Goal: Complete application form

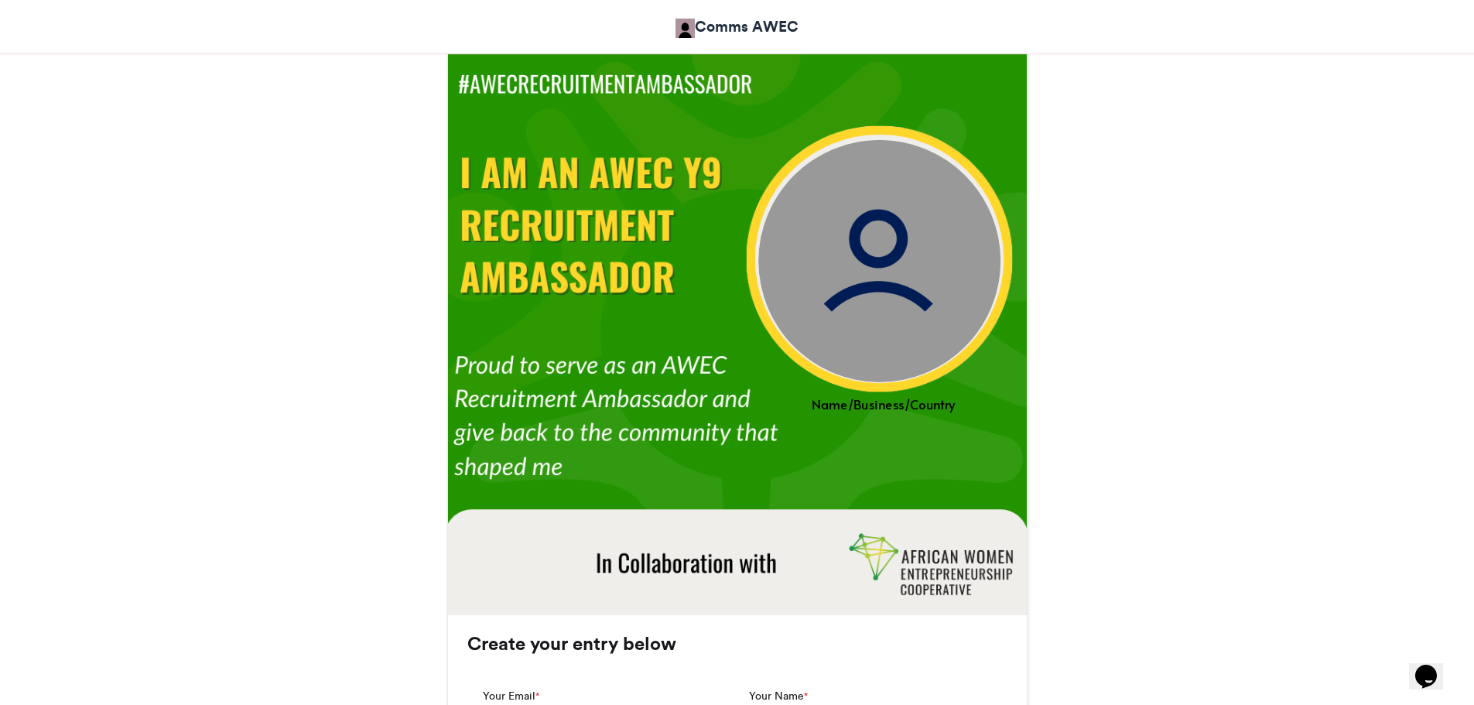
scroll to position [453, 0]
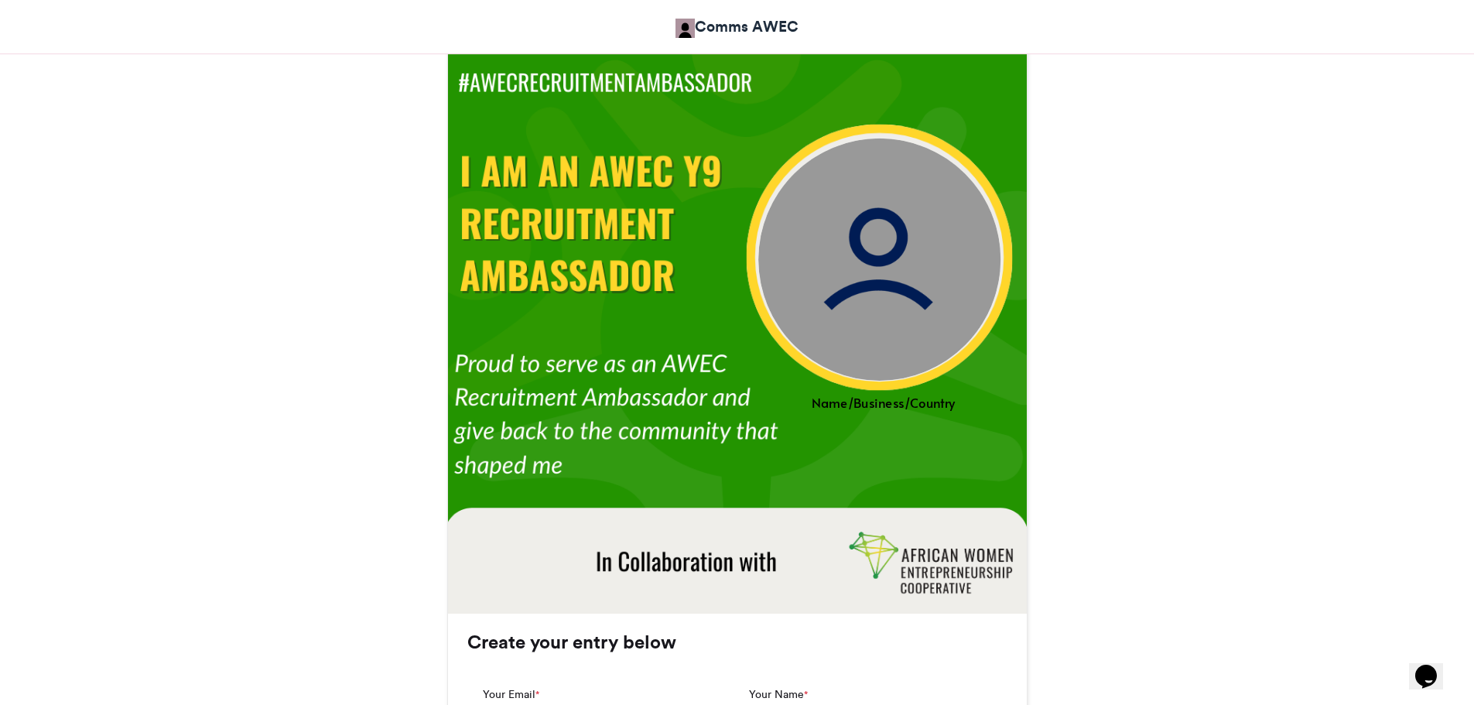
click at [696, 162] on img at bounding box center [736, 328] width 584 height 584
click at [900, 395] on div "Name/Business/Country" at bounding box center [882, 401] width 289 height 19
click at [899, 401] on div "Name/Business/Country" at bounding box center [882, 401] width 289 height 19
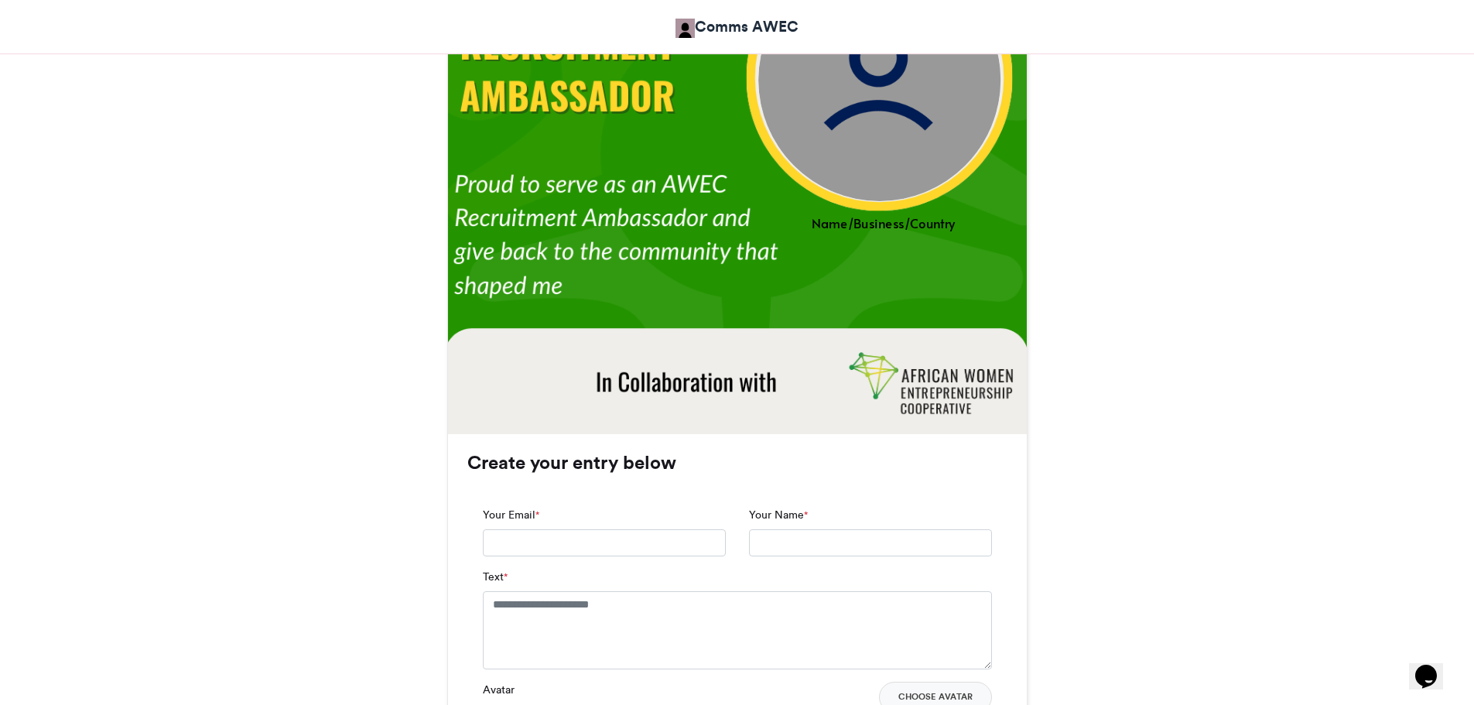
scroll to position [633, 0]
click at [634, 546] on input "Your Email *" at bounding box center [604, 542] width 243 height 28
type input "**********"
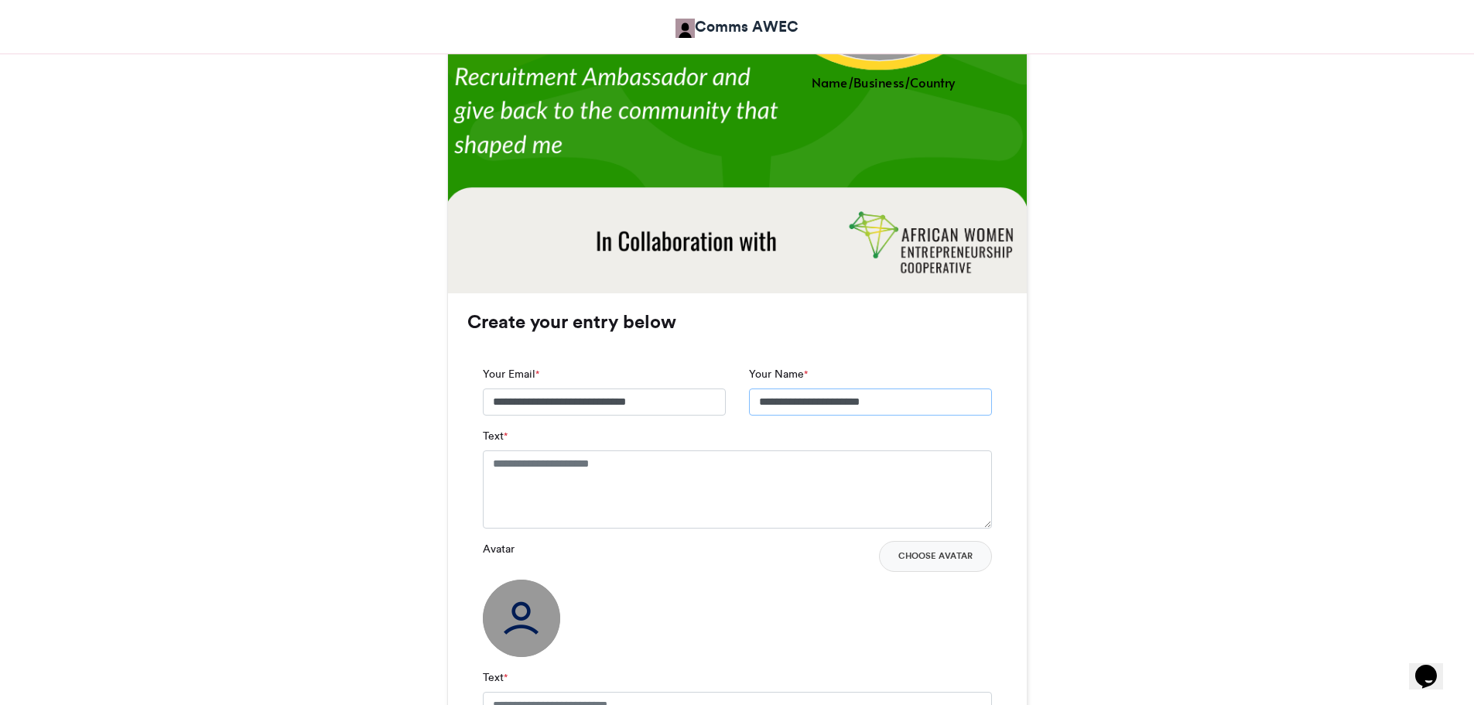
scroll to position [774, 0]
type input "**********"
click at [618, 483] on textarea "Text *" at bounding box center [737, 487] width 509 height 77
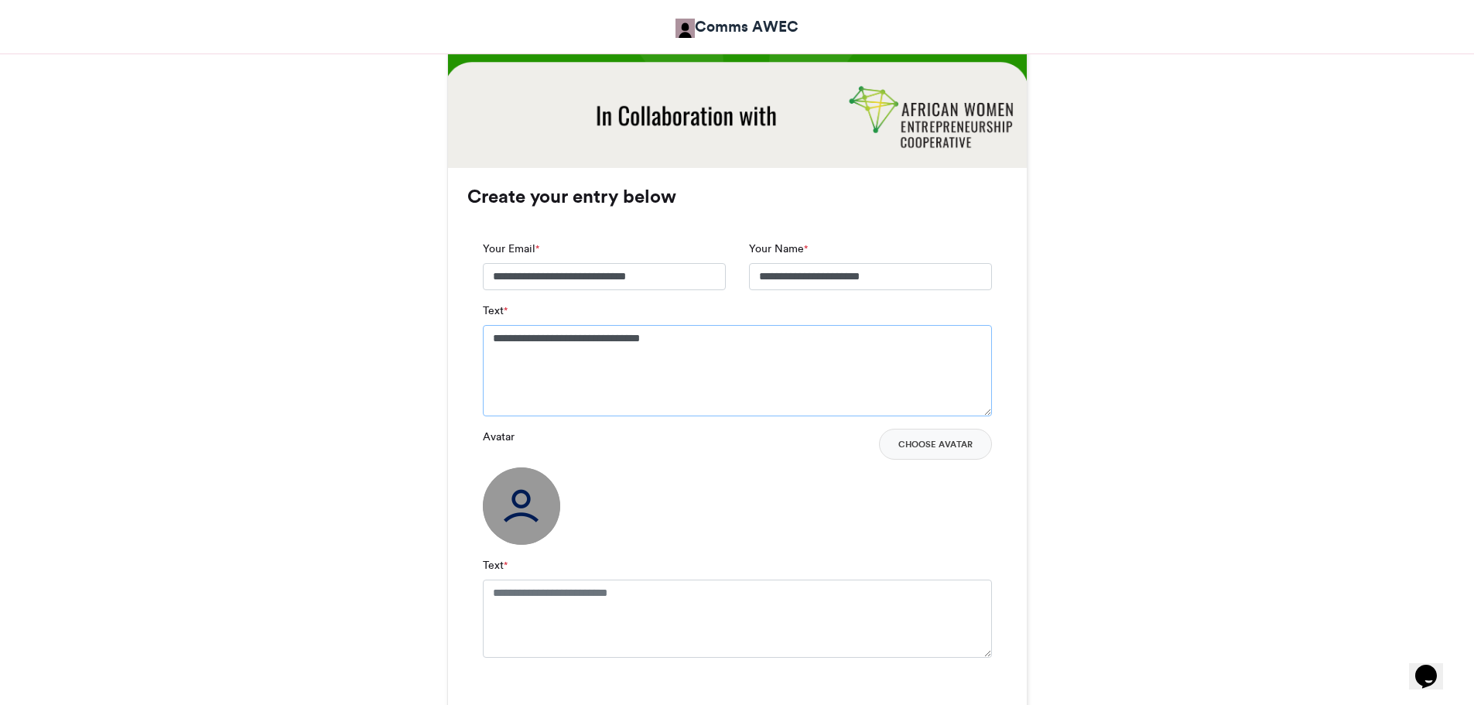
scroll to position [899, 0]
type textarea "**********"
click at [523, 512] on img at bounding box center [521, 504] width 77 height 77
click at [955, 452] on button "Choose Avatar" at bounding box center [935, 443] width 113 height 31
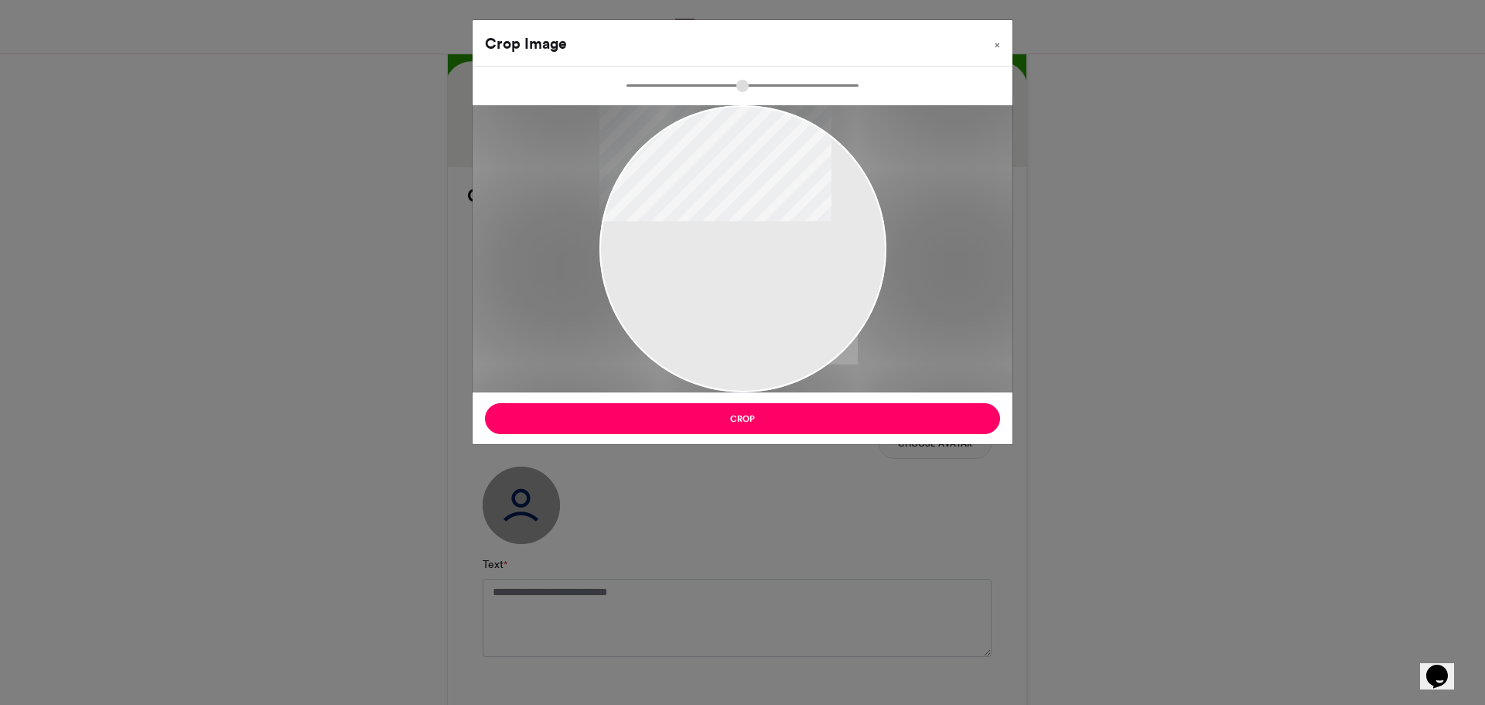
type input "******"
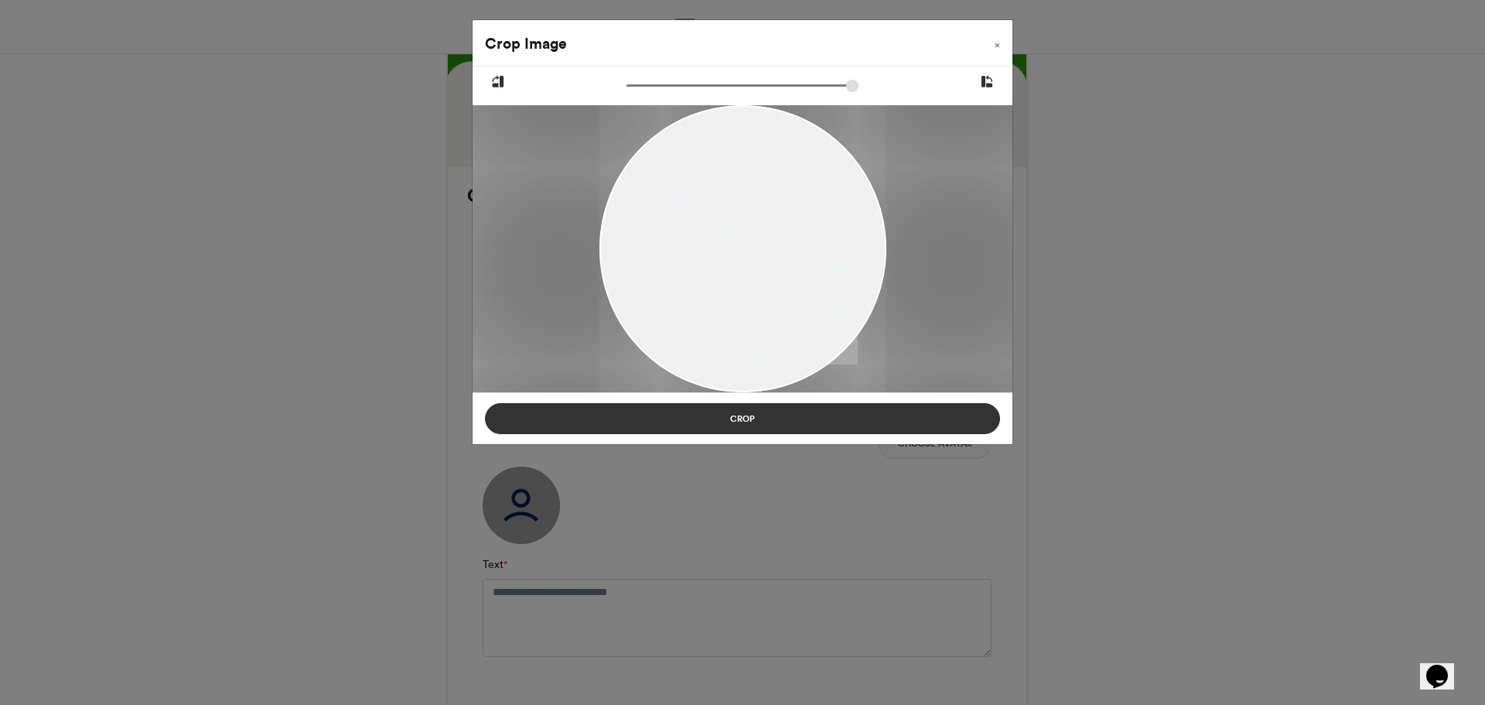
drag, startPoint x: 694, startPoint y: 314, endPoint x: 696, endPoint y: 415, distance: 100.6
click at [696, 415] on div "Crop Image × Crop" at bounding box center [742, 231] width 541 height 425
click at [753, 420] on button "Crop" at bounding box center [742, 418] width 515 height 31
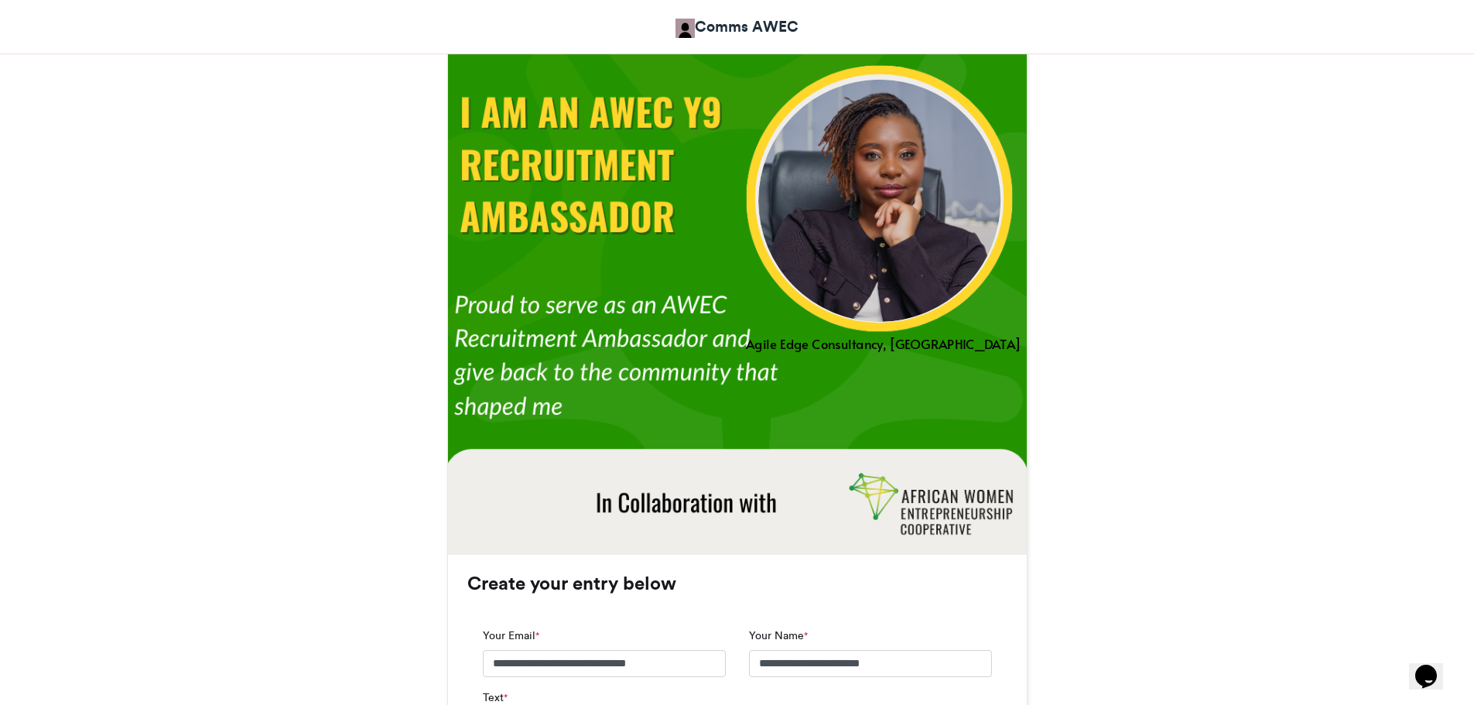
scroll to position [512, 0]
click at [497, 480] on img at bounding box center [736, 269] width 584 height 584
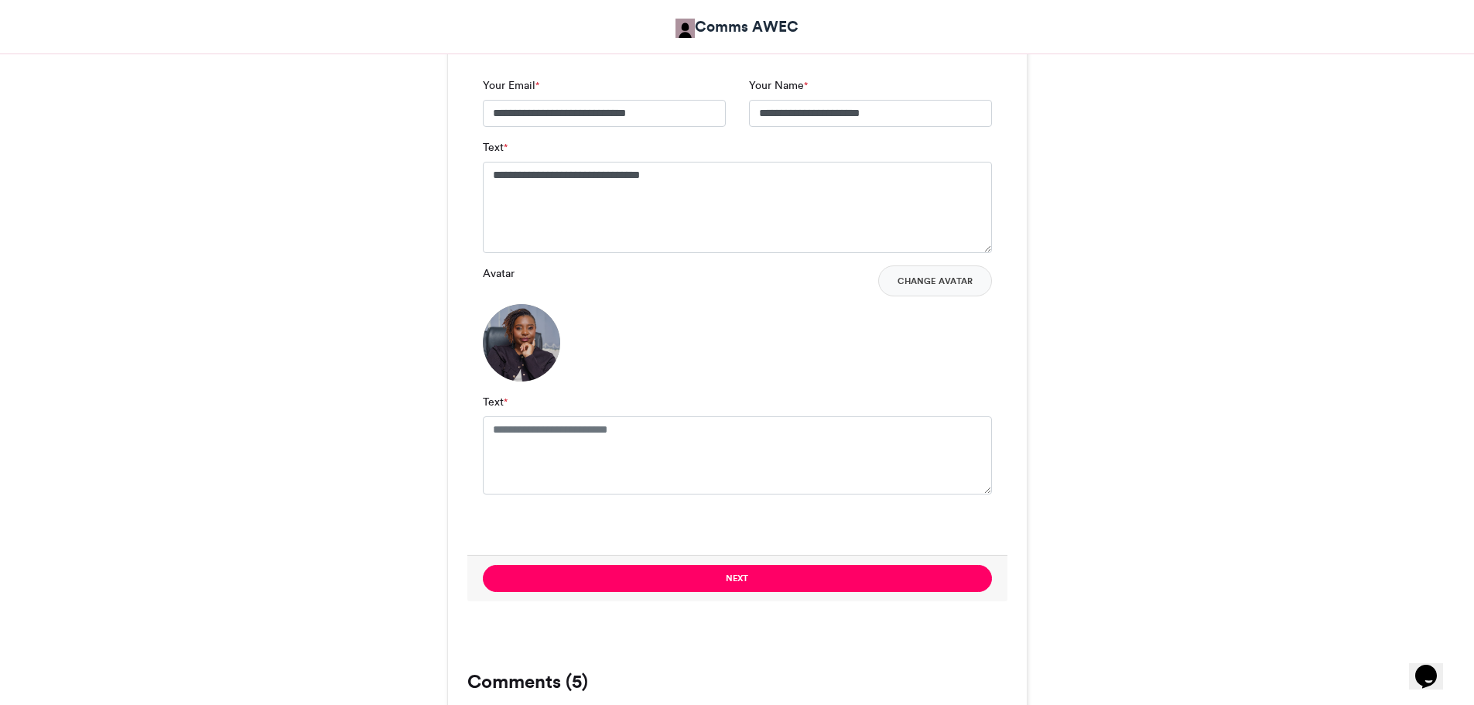
scroll to position [1062, 0]
click at [528, 454] on textarea "Text *" at bounding box center [737, 453] width 509 height 77
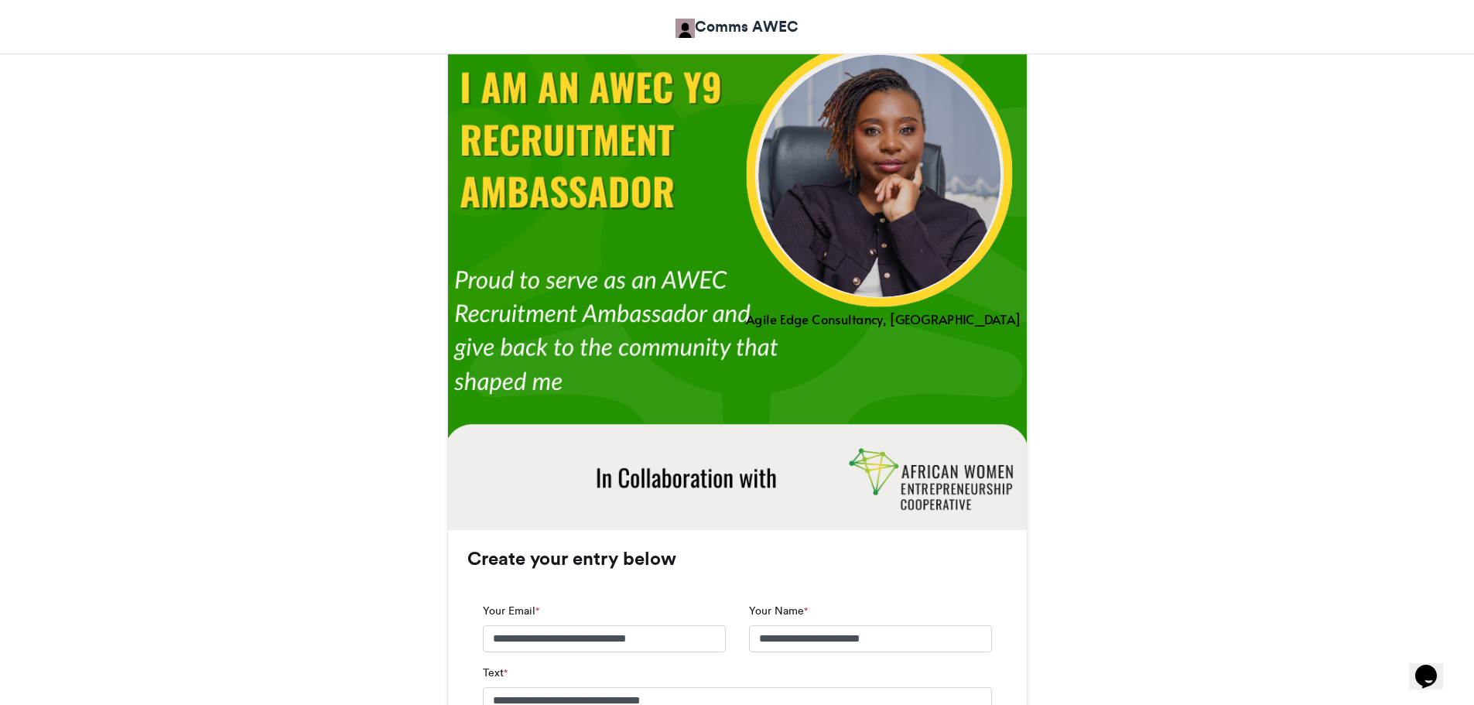
scroll to position [529, 0]
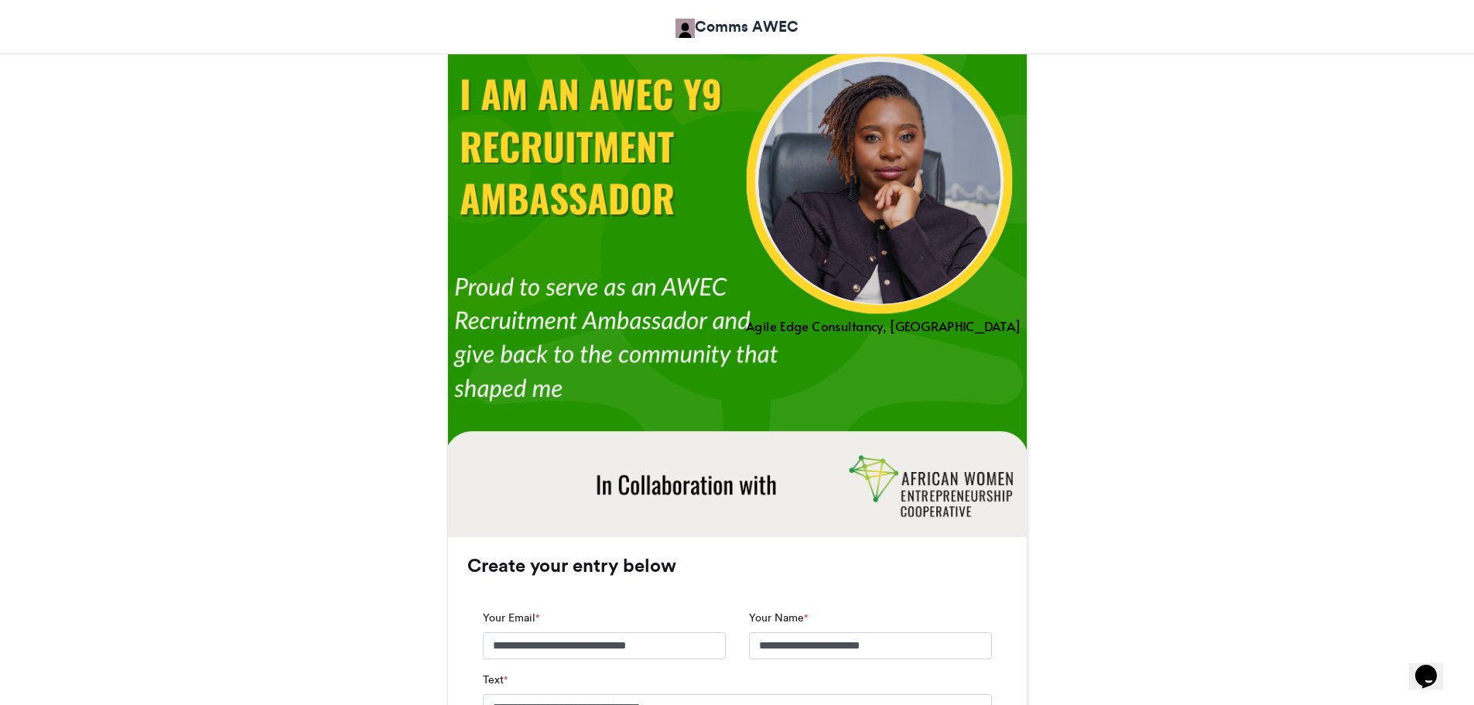
type textarea "**********"
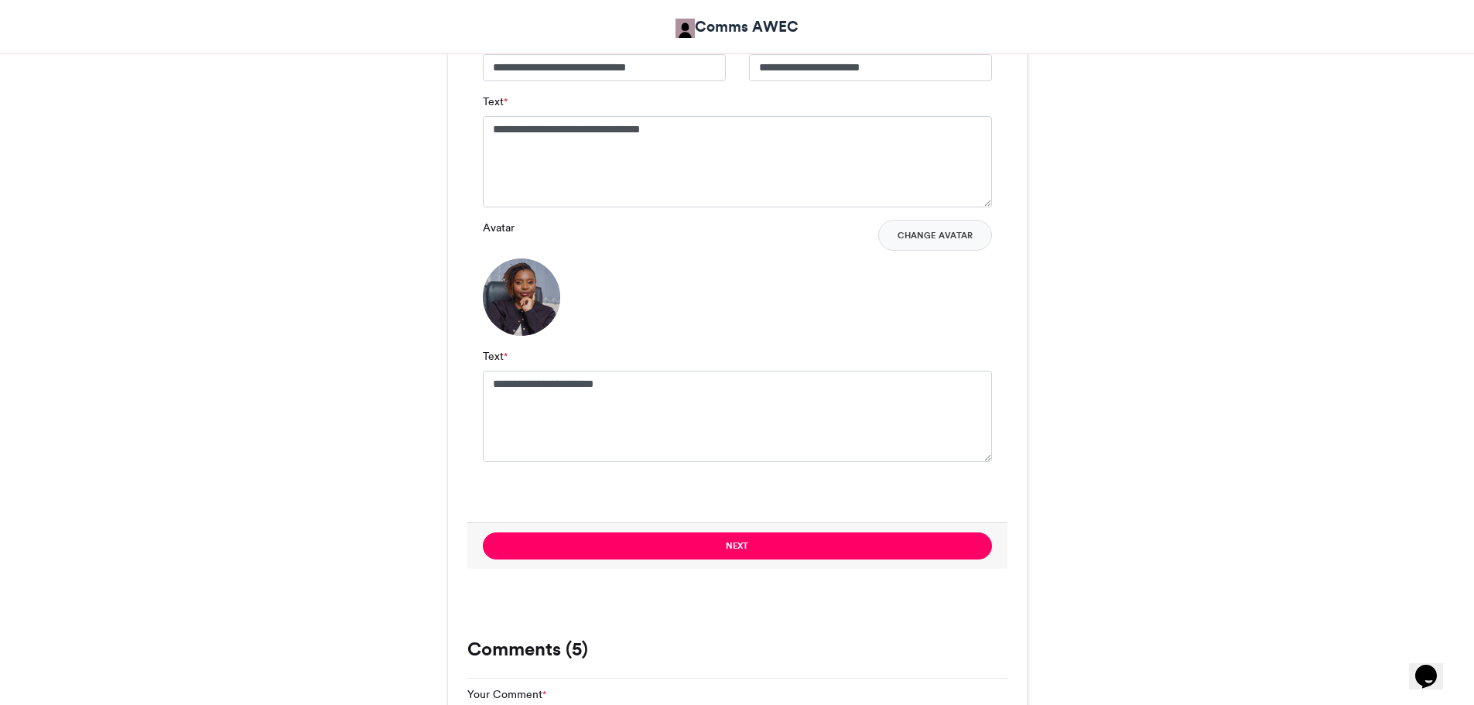
scroll to position [1132, 0]
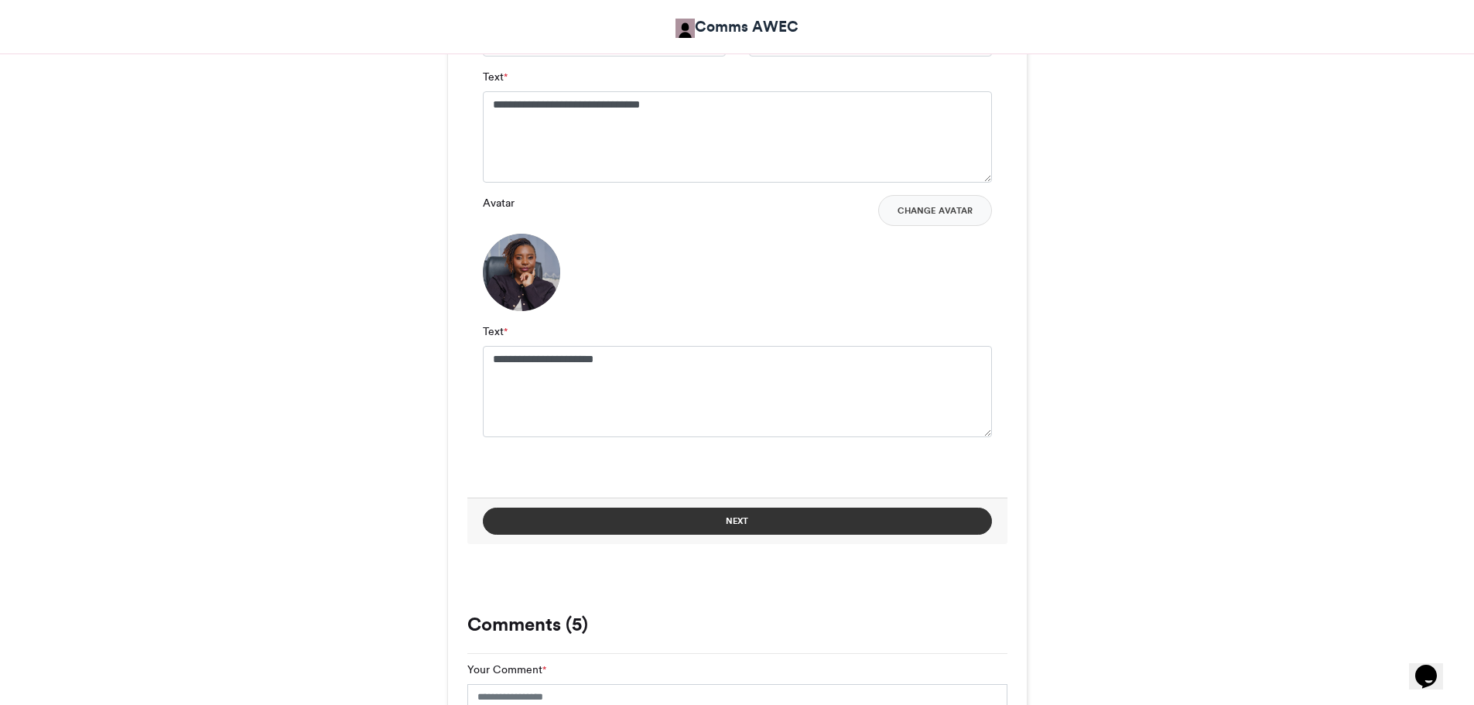
click at [758, 511] on button "Next" at bounding box center [737, 520] width 509 height 27
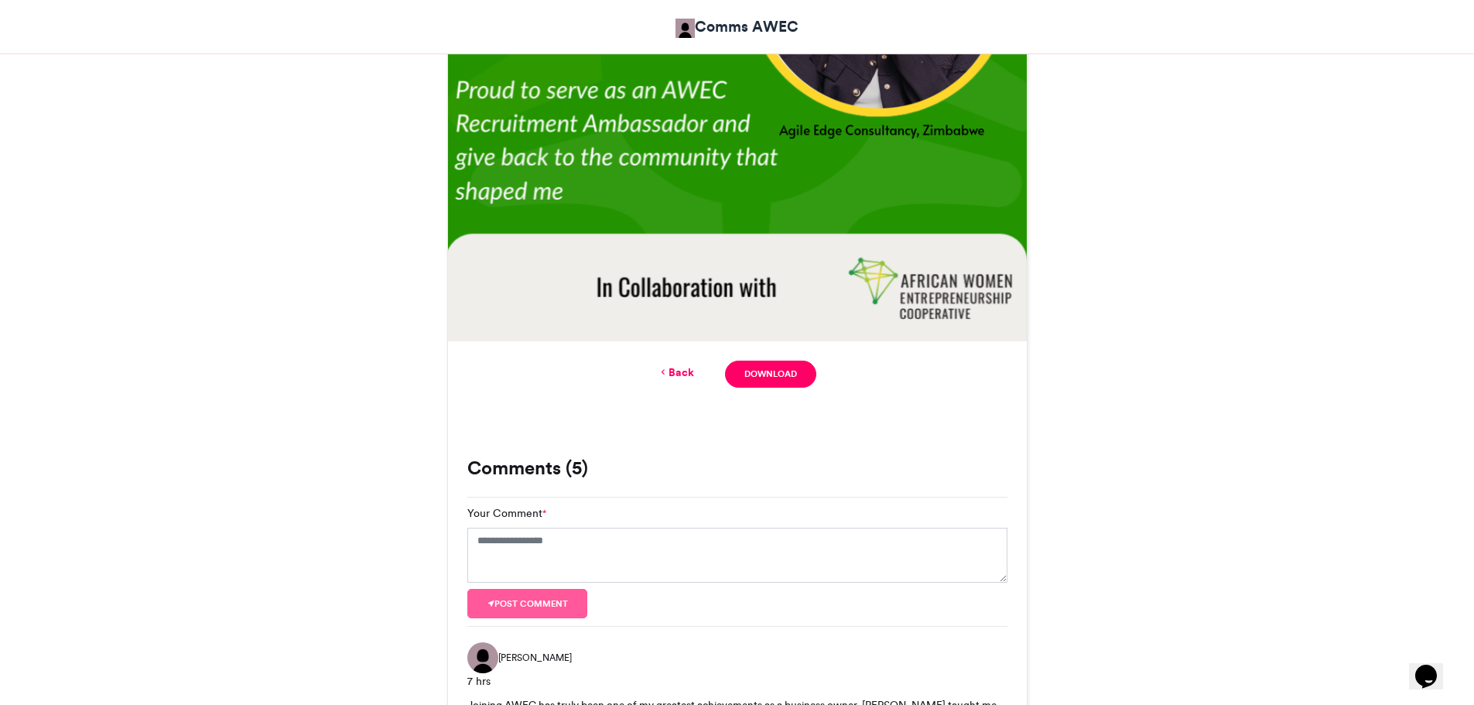
scroll to position [745, 0]
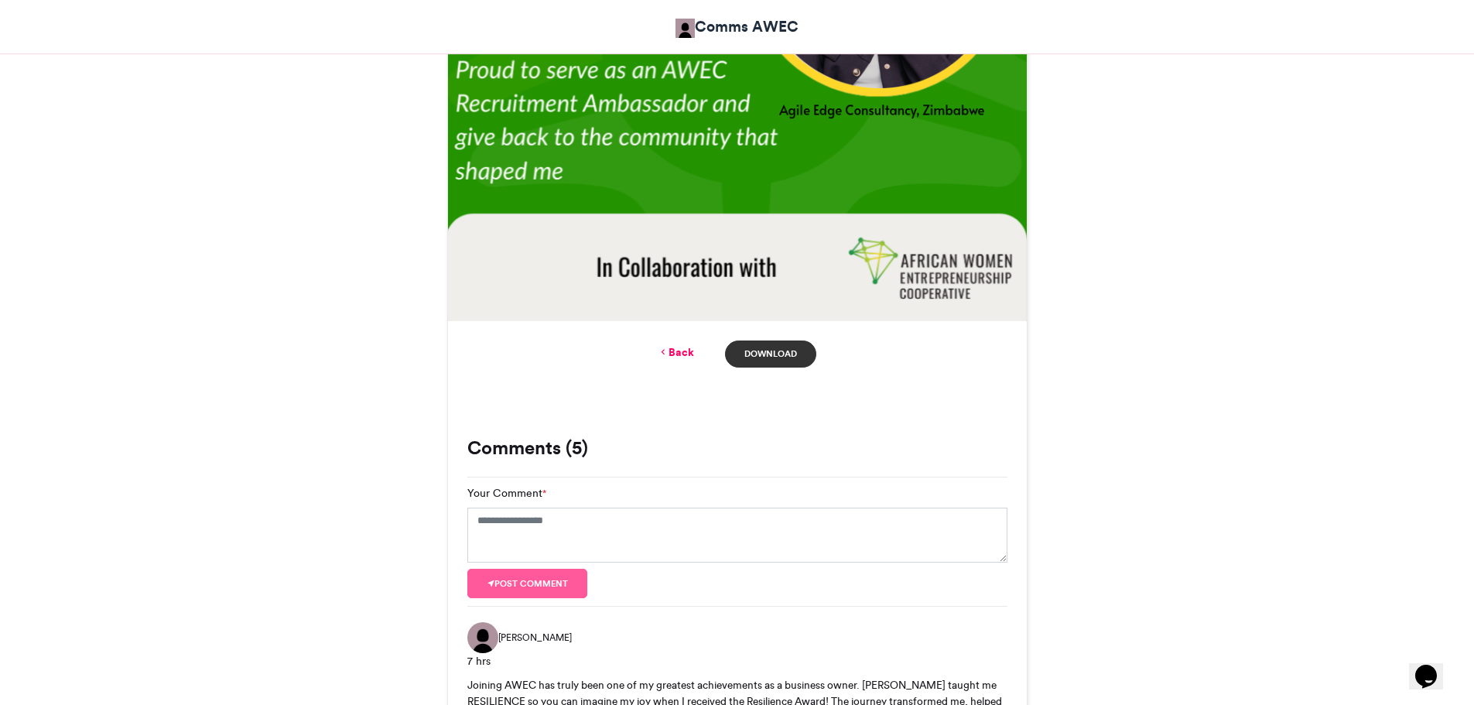
click at [785, 361] on link "Download" at bounding box center [770, 353] width 91 height 27
